Goal: Find specific page/section: Find specific page/section

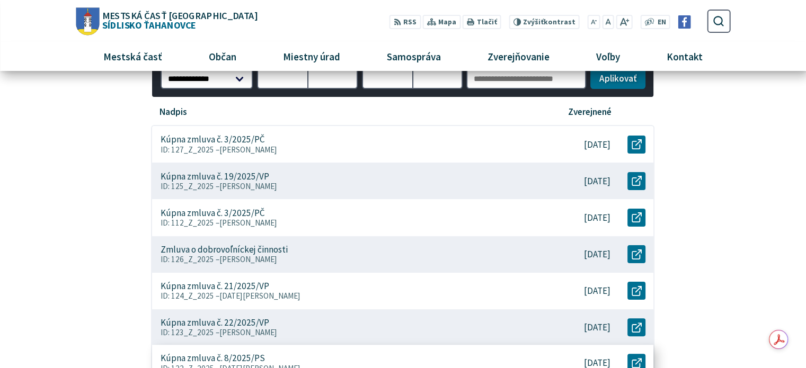
scroll to position [53, 0]
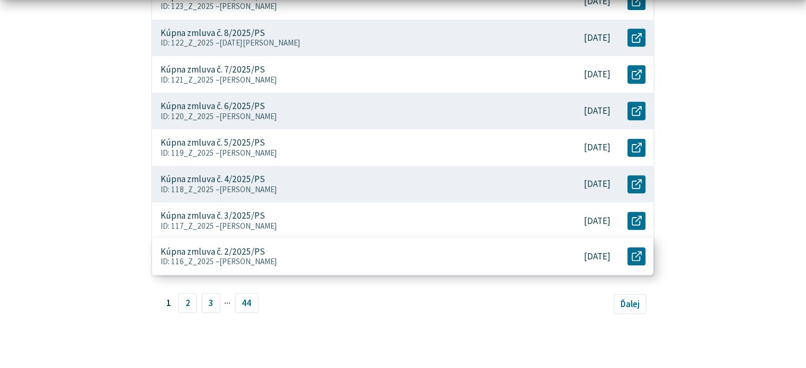
scroll to position [583, 0]
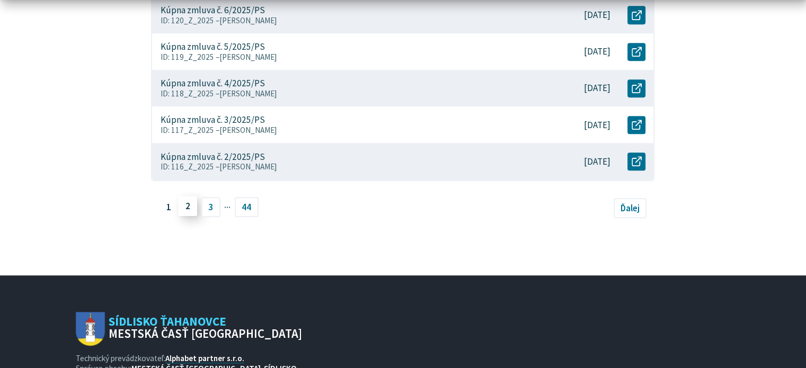
click at [184, 207] on link "2" at bounding box center [187, 206] width 19 height 20
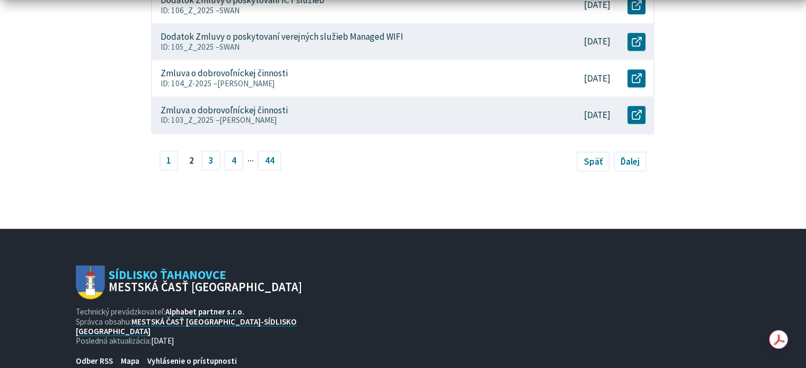
scroll to position [686, 0]
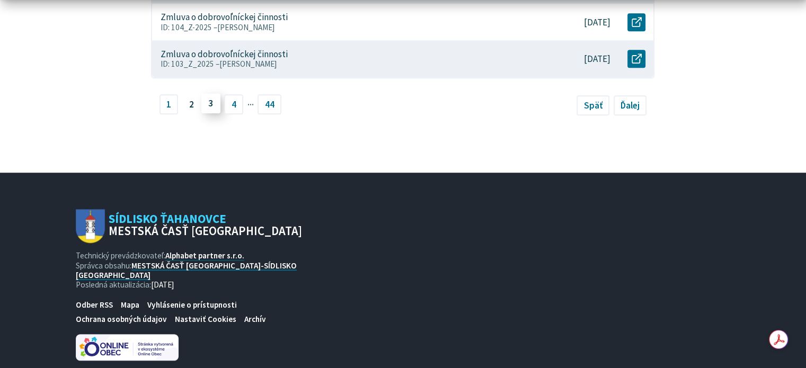
click at [210, 105] on link "3" at bounding box center [210, 103] width 19 height 20
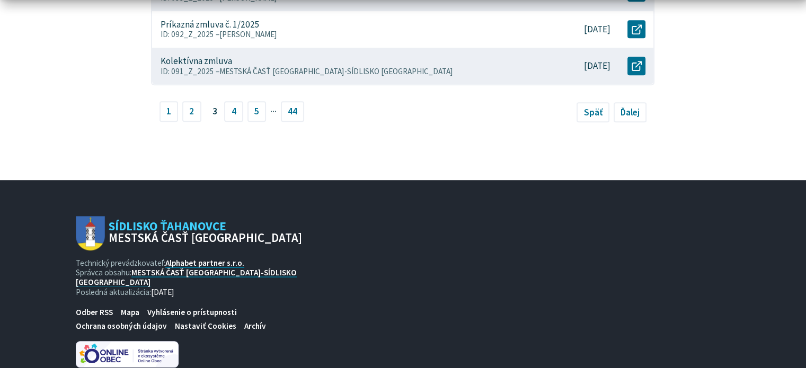
scroll to position [697, 0]
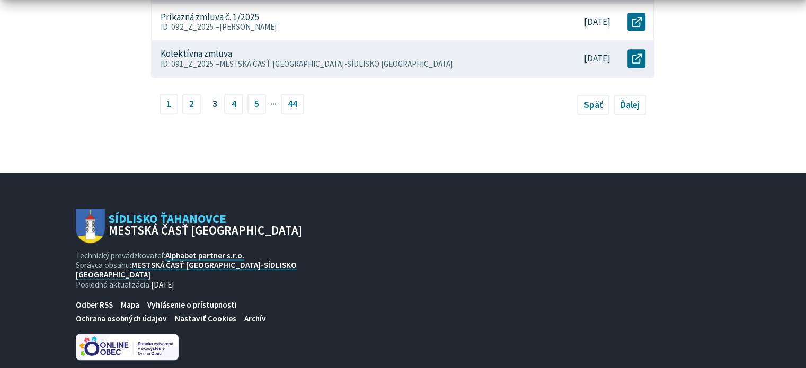
click at [242, 106] on li "4" at bounding box center [235, 104] width 23 height 20
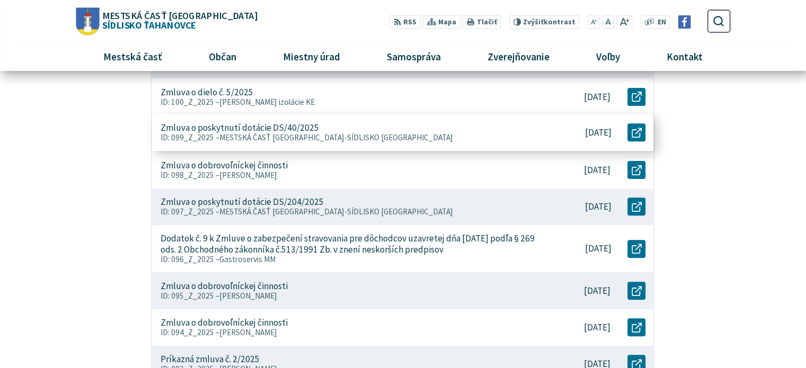
scroll to position [0, 0]
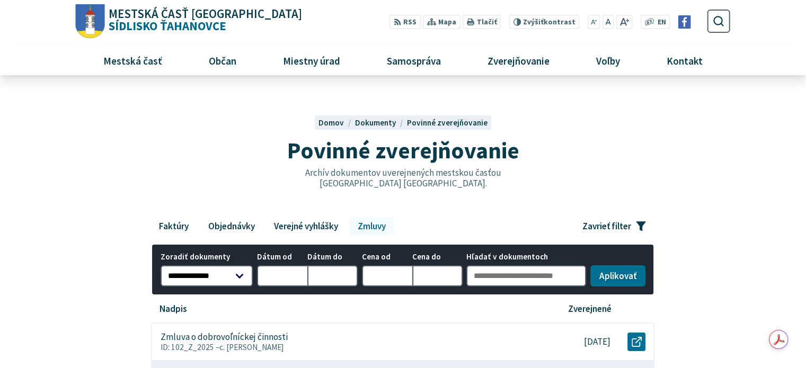
click at [378, 226] on link "Zmluvy" at bounding box center [371, 226] width 43 height 18
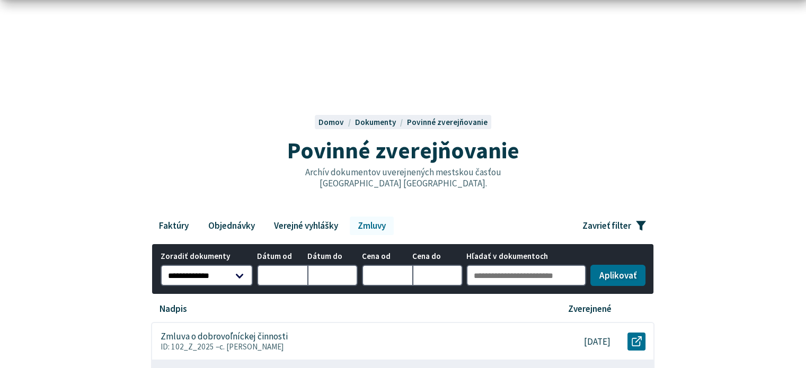
scroll to position [81, 0]
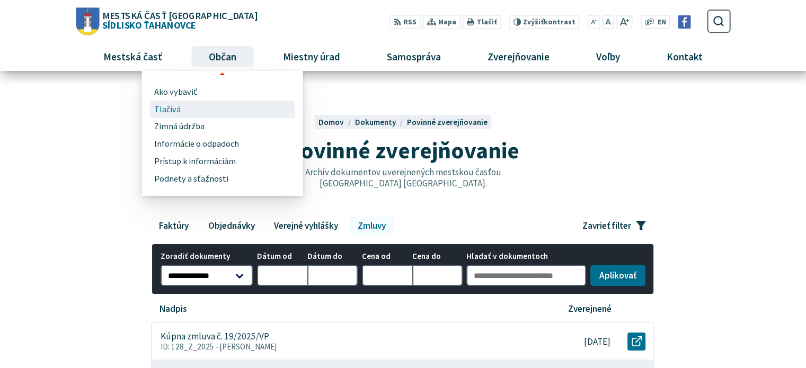
click at [165, 111] on span "Tlačivá" at bounding box center [167, 109] width 26 height 17
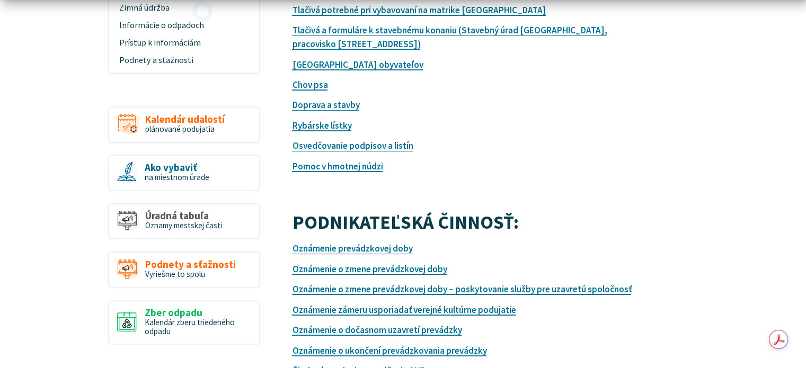
scroll to position [265, 0]
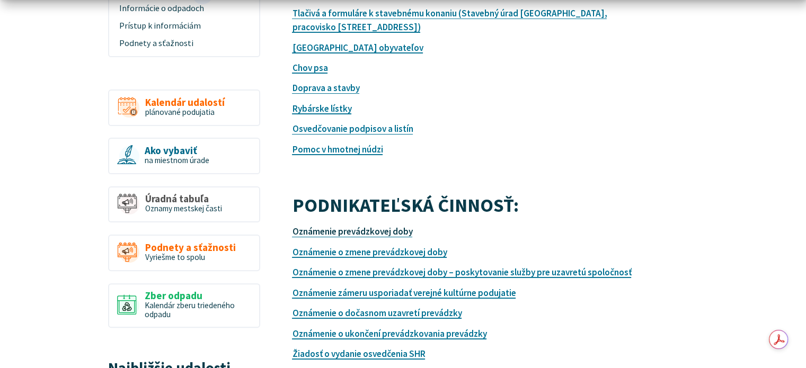
click at [384, 231] on link "Oznámenie prevádzkovej doby" at bounding box center [352, 232] width 120 height 12
